Goal: Task Accomplishment & Management: Manage account settings

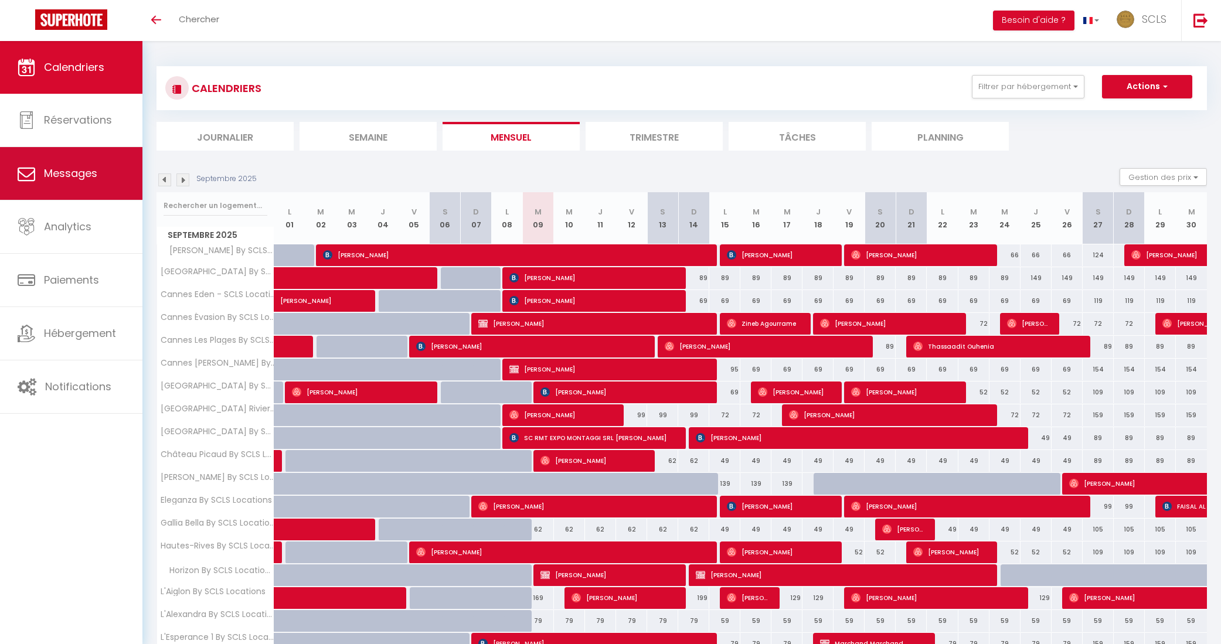
click at [86, 178] on span "Messages" at bounding box center [70, 173] width 53 height 15
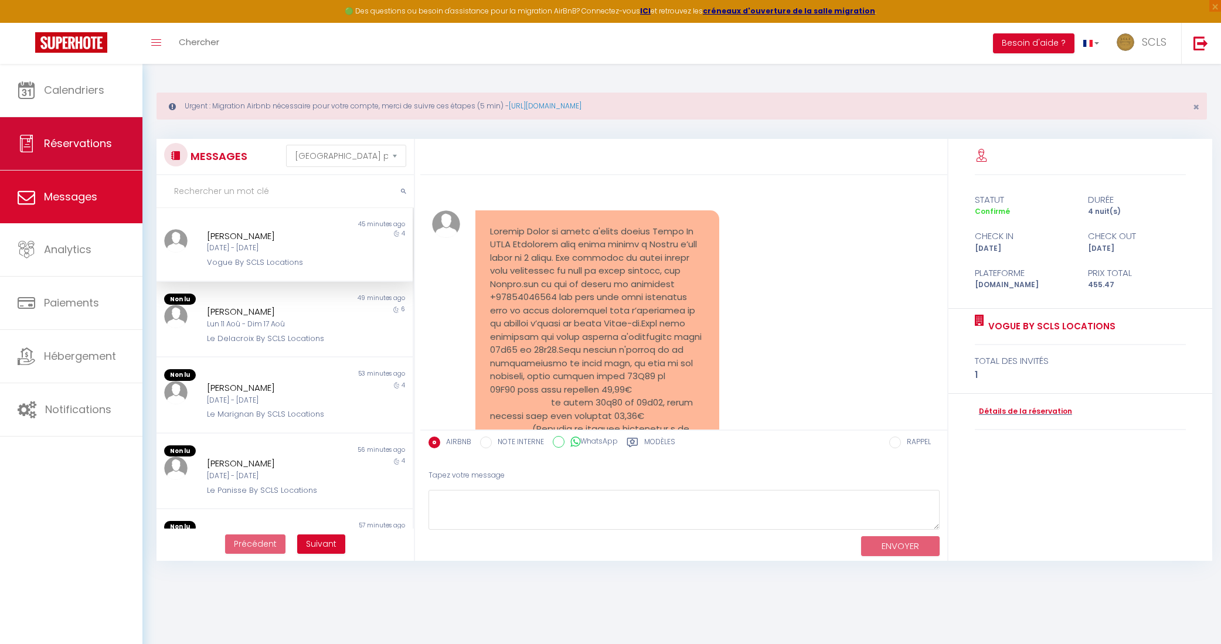
scroll to position [1832, 0]
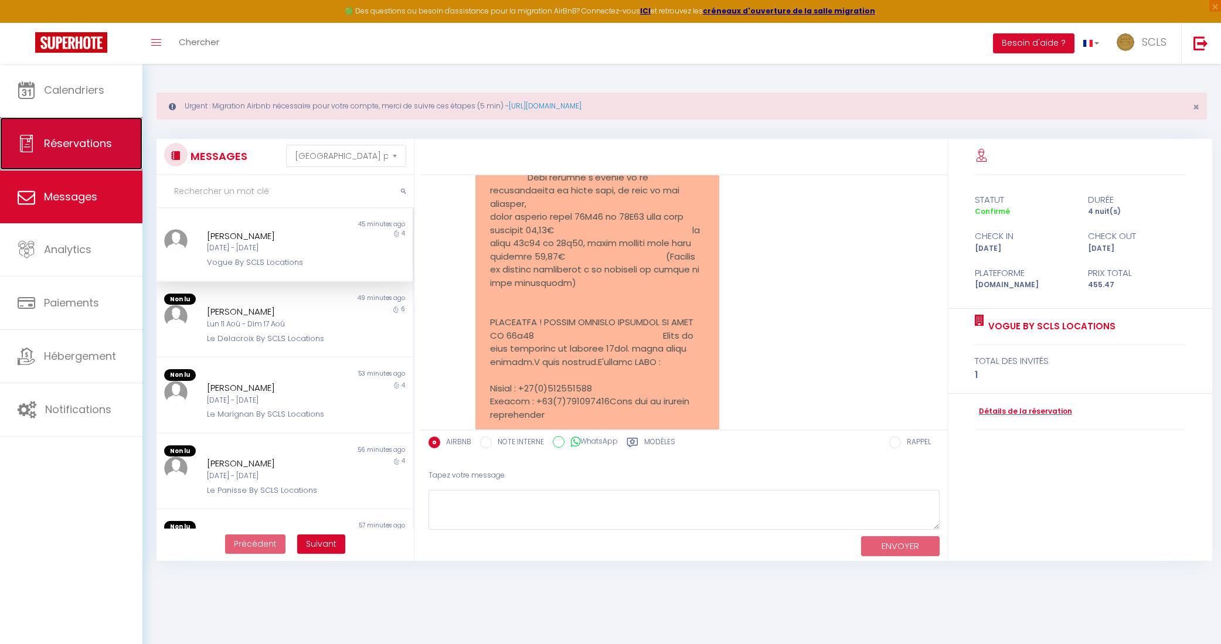
click at [71, 137] on span "Réservations" at bounding box center [78, 143] width 68 height 15
select select "not_cancelled"
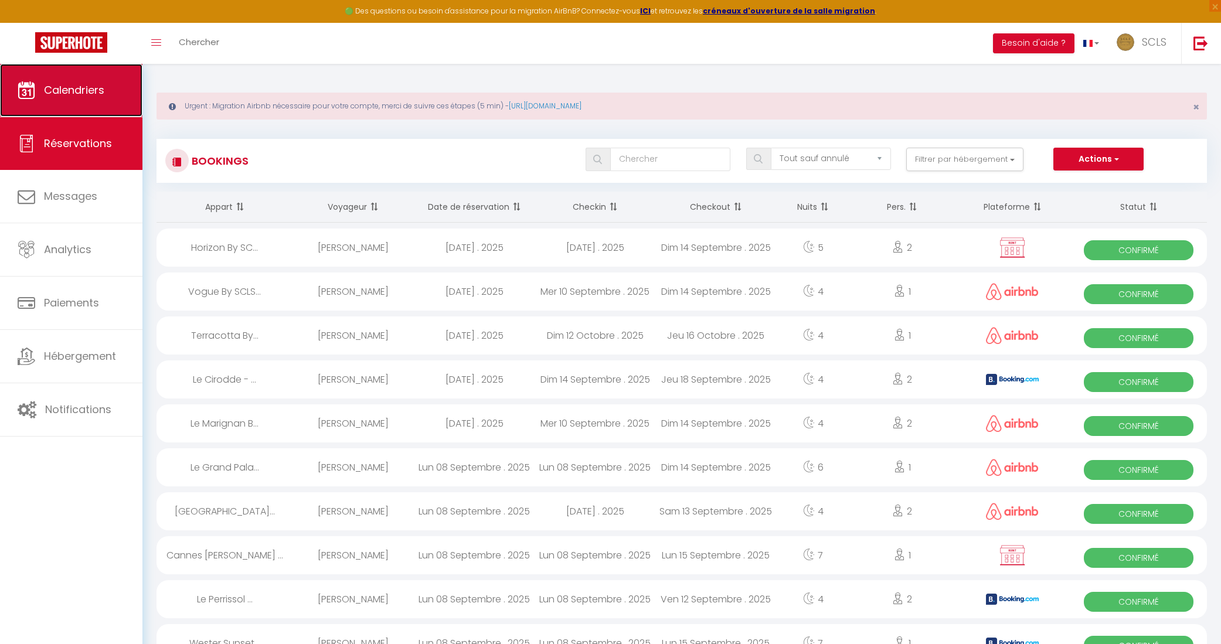
click at [88, 90] on span "Calendriers" at bounding box center [74, 90] width 60 height 15
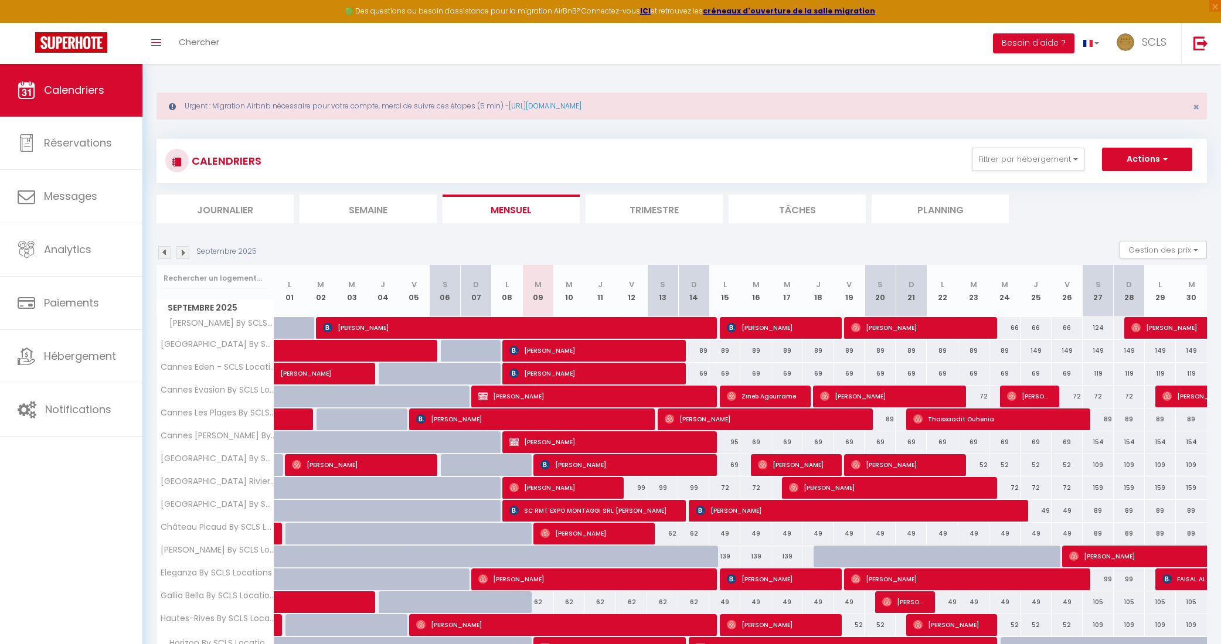
click at [230, 212] on li "Journalier" at bounding box center [224, 209] width 137 height 29
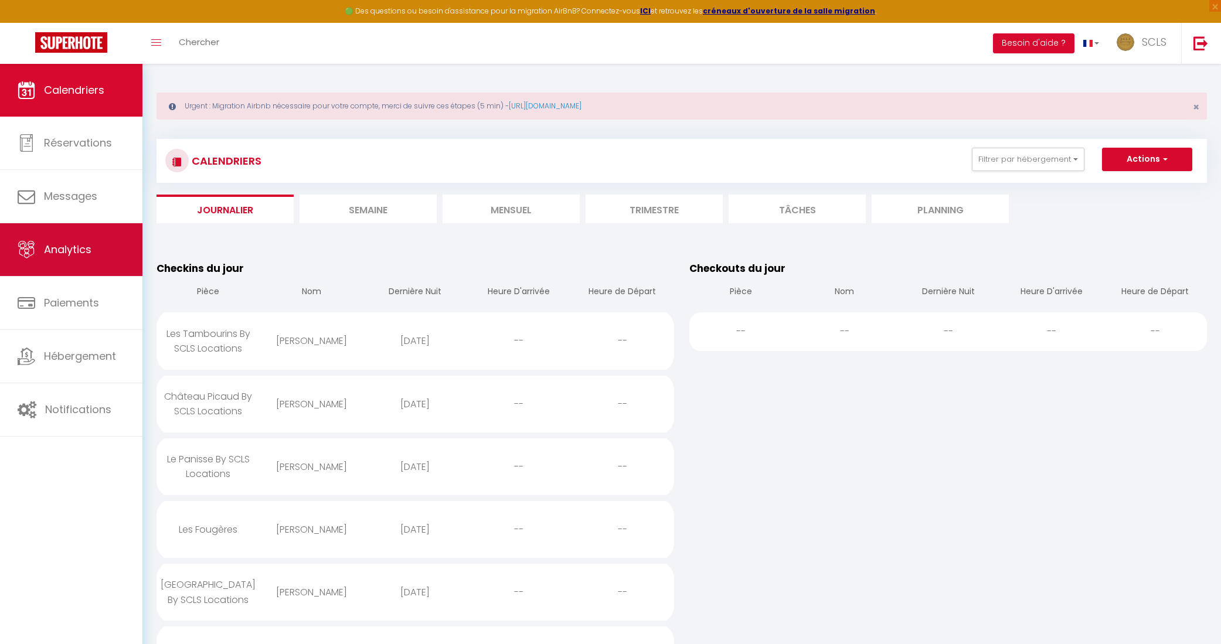
scroll to position [1, 0]
click at [374, 207] on li "Semaine" at bounding box center [367, 208] width 137 height 29
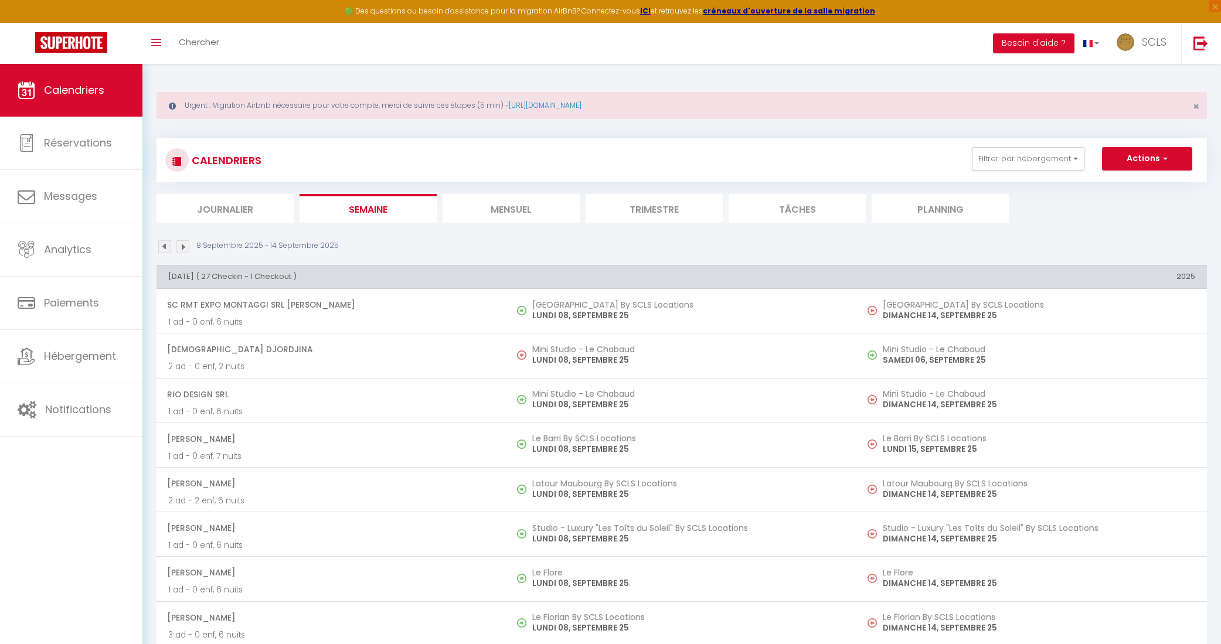
click at [521, 208] on li "Mensuel" at bounding box center [510, 208] width 137 height 29
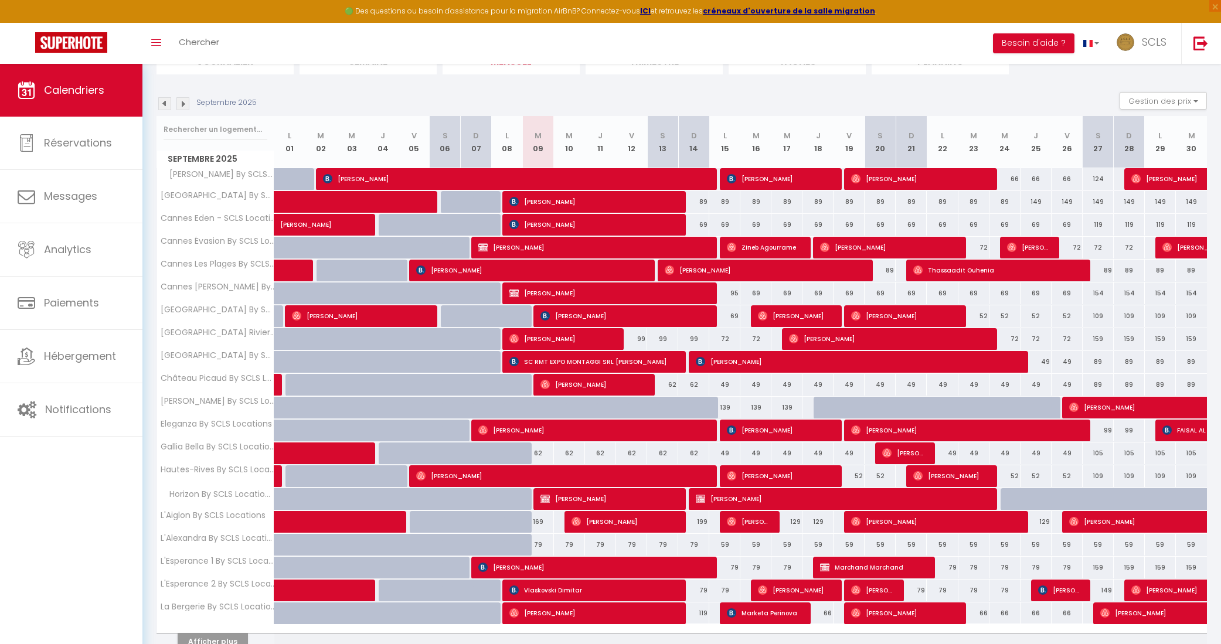
scroll to position [139, 0]
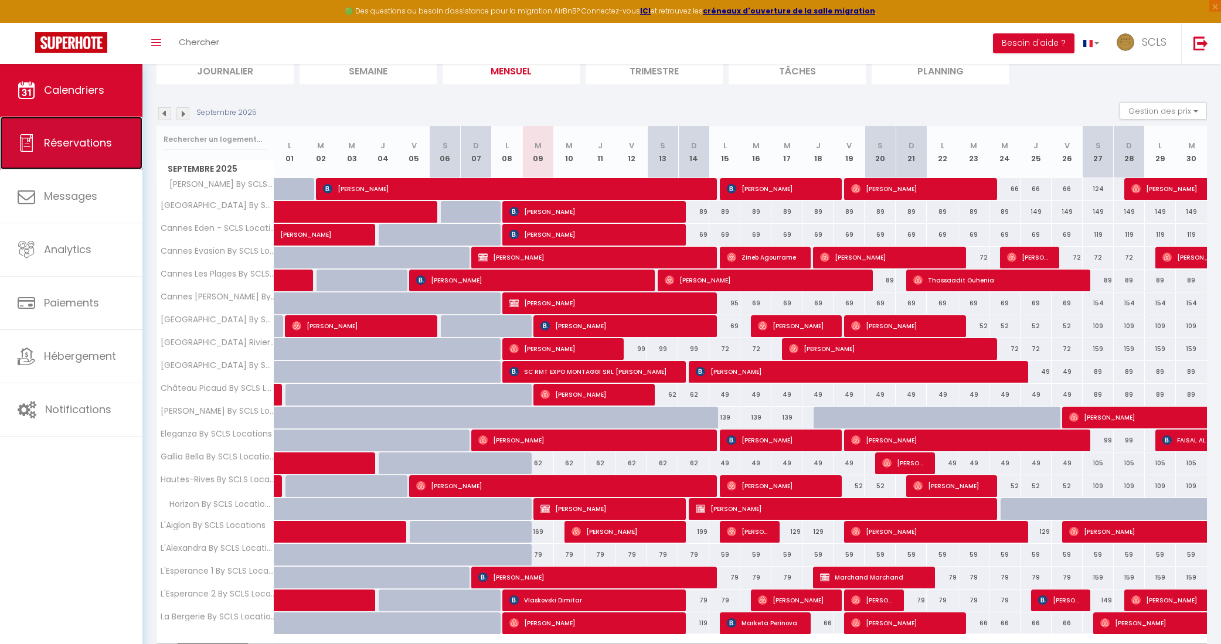
click at [78, 147] on span "Réservations" at bounding box center [78, 142] width 68 height 15
select select "not_cancelled"
